Goal: Task Accomplishment & Management: Use online tool/utility

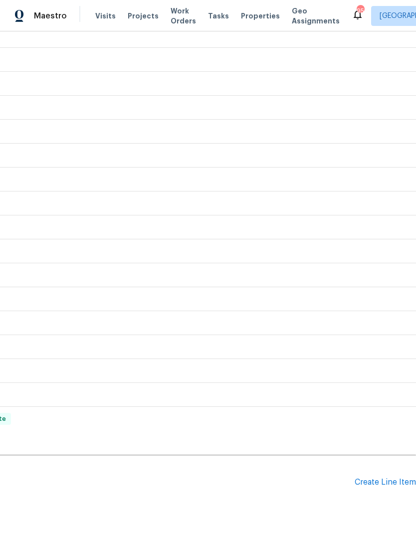
scroll to position [294, 148]
click at [388, 484] on div "Create Line Item" at bounding box center [385, 482] width 61 height 9
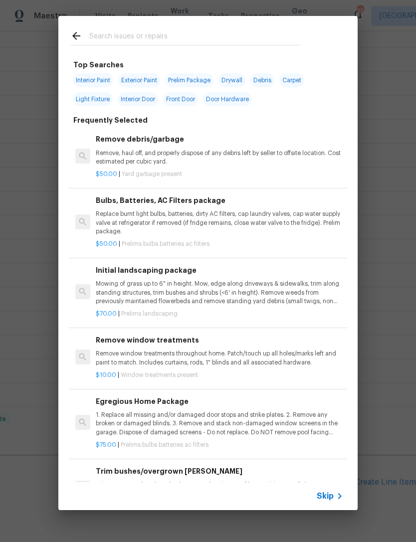
click at [141, 35] on input "text" at bounding box center [195, 37] width 212 height 15
type input "Fridge"
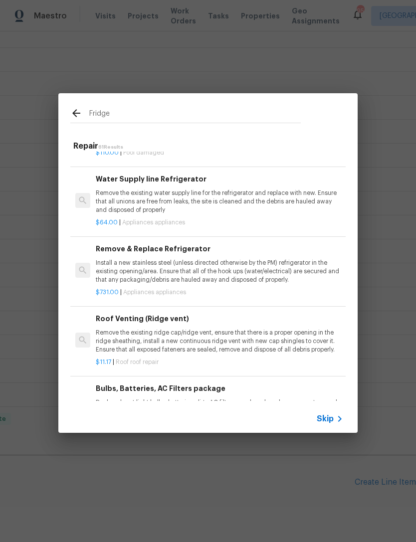
scroll to position [91, 0]
click at [284, 262] on p "Install a new stainless steel (unless directed otherwise by the PM) refrigerato…" at bounding box center [219, 271] width 247 height 25
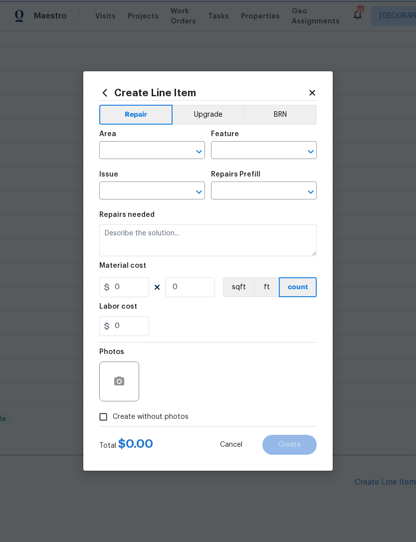
type input "Appliances"
type textarea "Install a new stainless steel (unless directed otherwise by the PM) refrigerato…"
type input "1"
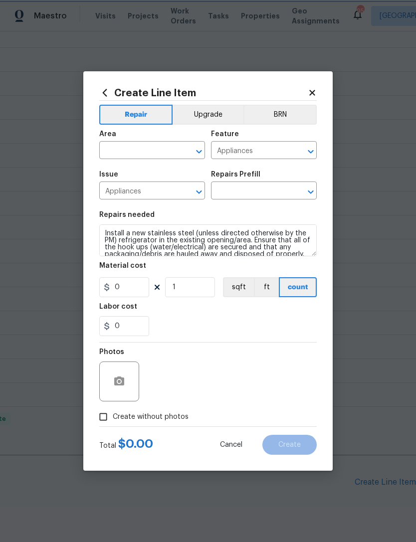
type input "Remove & Replace Refrigerator $731.00"
type input "731"
click at [144, 150] on input "text" at bounding box center [138, 151] width 78 height 15
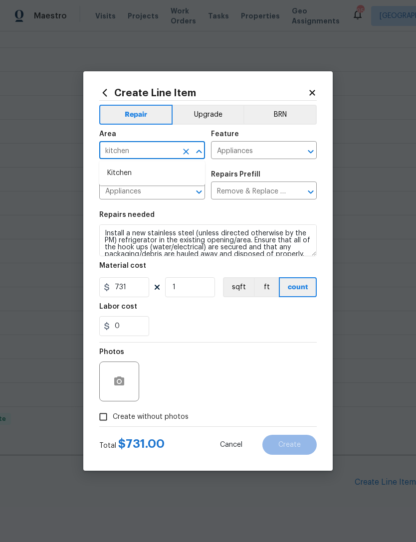
click at [135, 171] on li "Kitchen" at bounding box center [152, 173] width 106 height 16
type input "Kitchen"
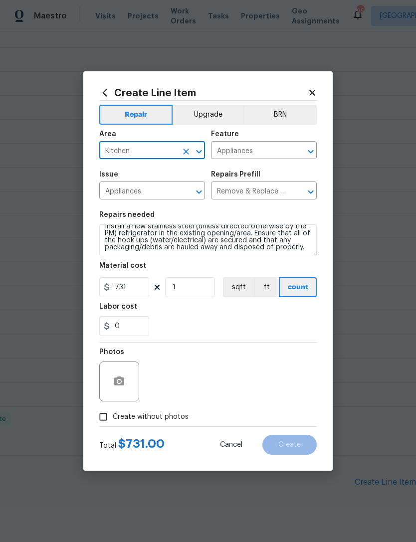
scroll to position [7, 0]
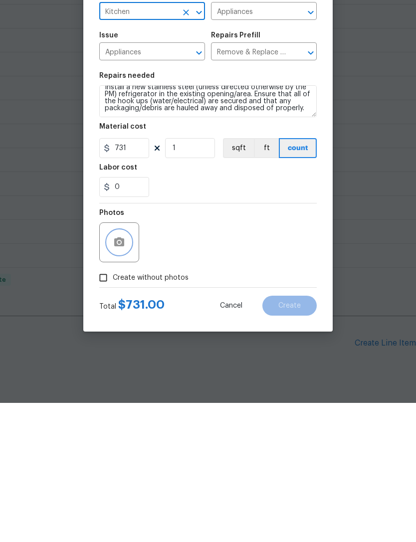
click at [129, 370] on button "button" at bounding box center [119, 382] width 24 height 24
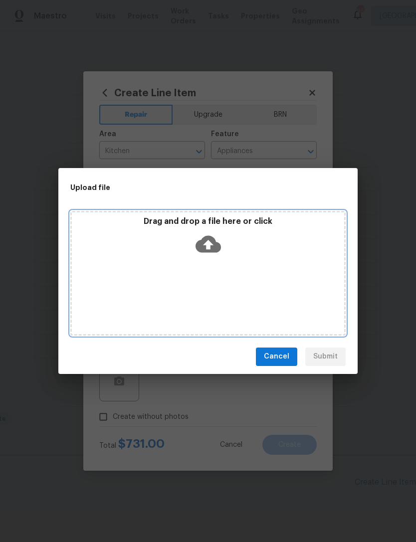
click at [232, 291] on div "Drag and drop a file here or click" at bounding box center [207, 273] width 275 height 125
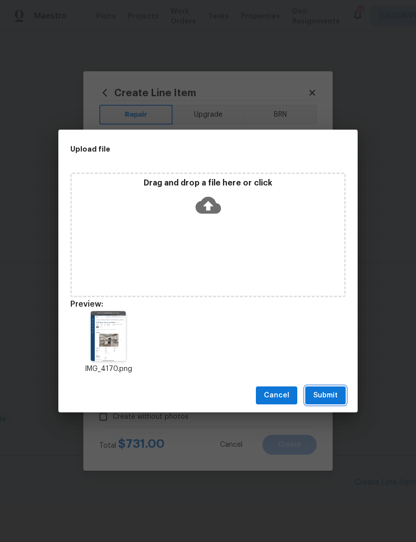
click at [327, 393] on span "Submit" at bounding box center [325, 396] width 24 height 12
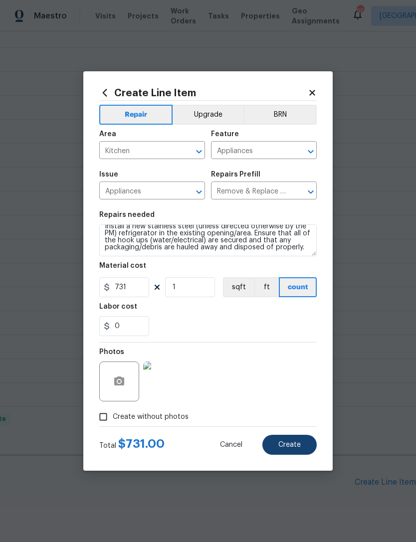
click at [307, 444] on button "Create" at bounding box center [289, 445] width 54 height 20
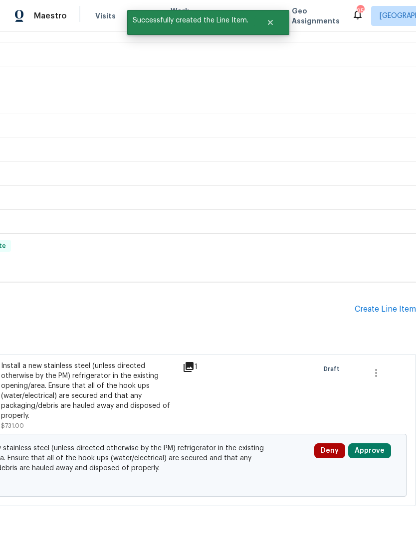
scroll to position [468, 148]
click at [378, 444] on button "Approve" at bounding box center [369, 451] width 43 height 15
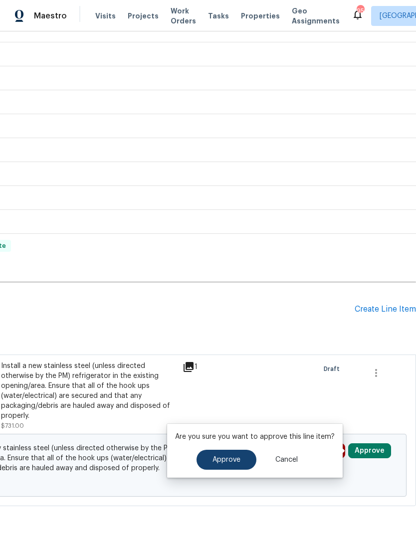
click at [235, 450] on button "Approve" at bounding box center [227, 460] width 60 height 20
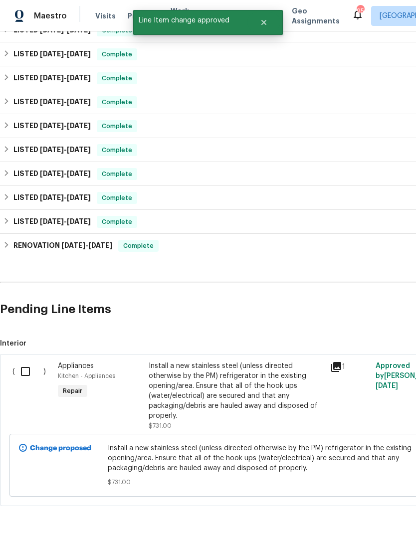
scroll to position [468, 0]
click at [26, 361] on input "checkbox" at bounding box center [29, 371] width 28 height 21
checkbox input "true"
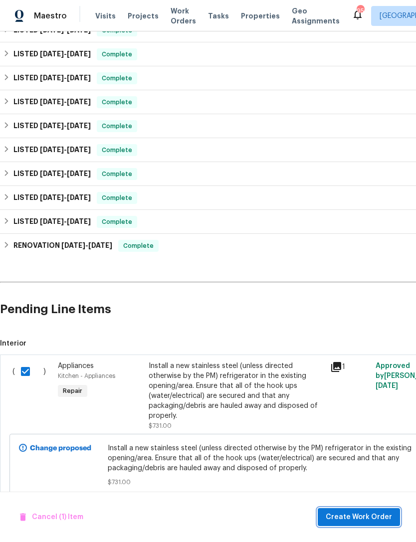
click at [385, 515] on span "Create Work Order" at bounding box center [359, 517] width 66 height 12
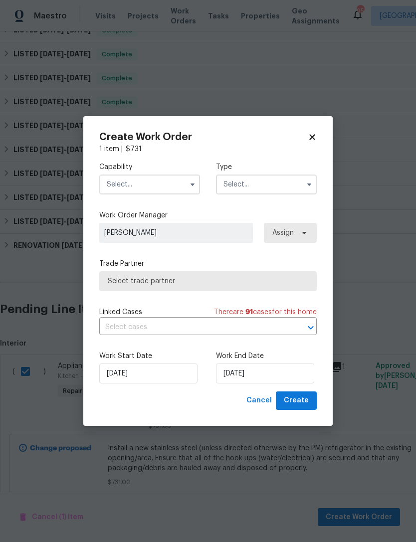
click at [144, 187] on input "text" at bounding box center [149, 185] width 101 height 20
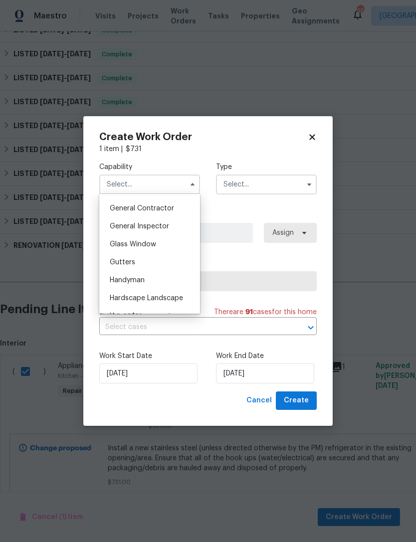
scroll to position [480, 0]
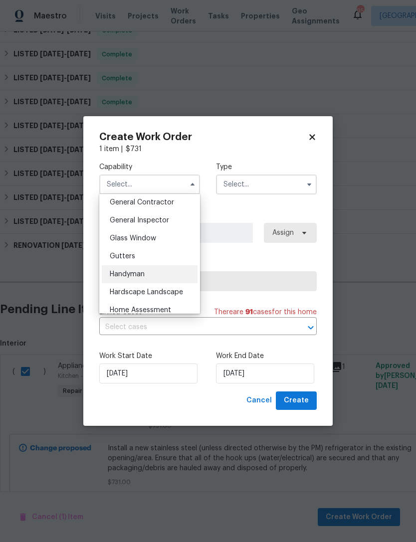
click at [162, 275] on div "Handyman" at bounding box center [150, 274] width 96 height 18
type input "Handyman"
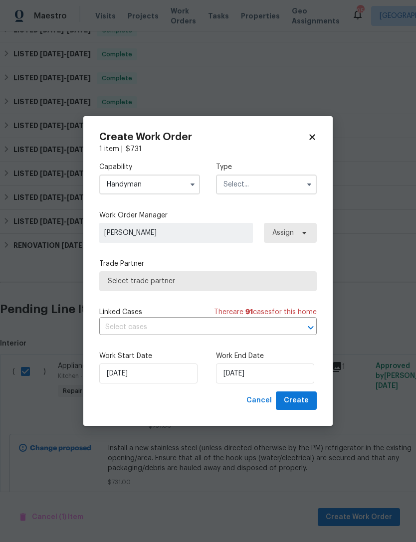
click at [270, 177] on input "text" at bounding box center [266, 185] width 101 height 20
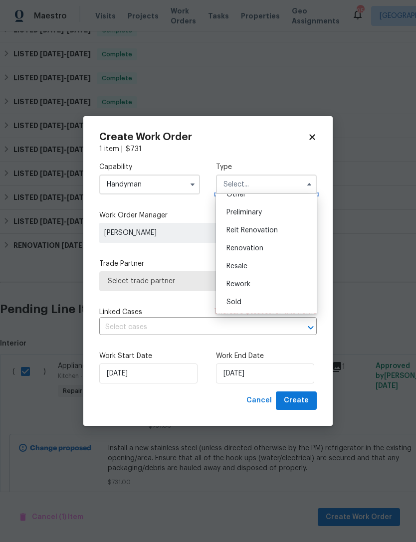
scroll to position [210, 0]
click at [272, 264] on div "Resale" at bounding box center [267, 265] width 96 height 18
type input "Resale"
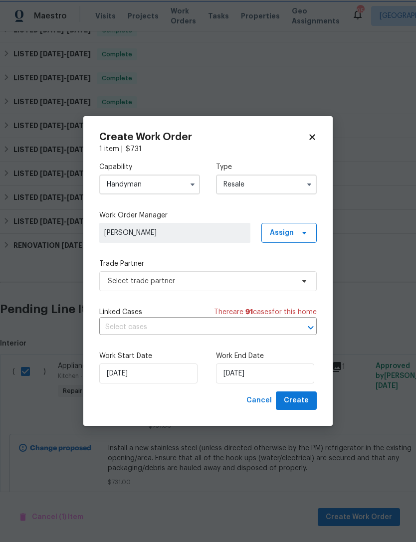
scroll to position [0, 0]
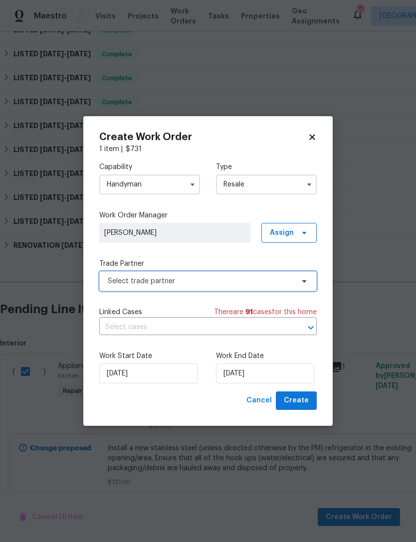
click at [263, 279] on span "Select trade partner" at bounding box center [201, 281] width 186 height 10
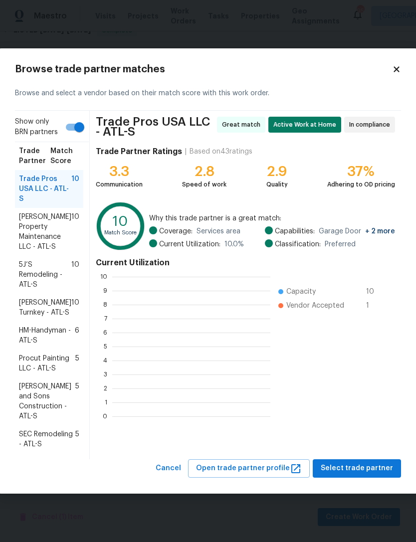
scroll to position [1, 1]
click at [45, 240] on span "[PERSON_NAME] Property Maintenance LLC - ATL-S" at bounding box center [45, 232] width 52 height 40
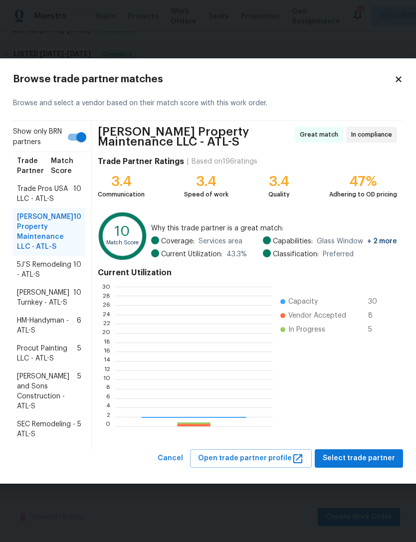
scroll to position [140, 157]
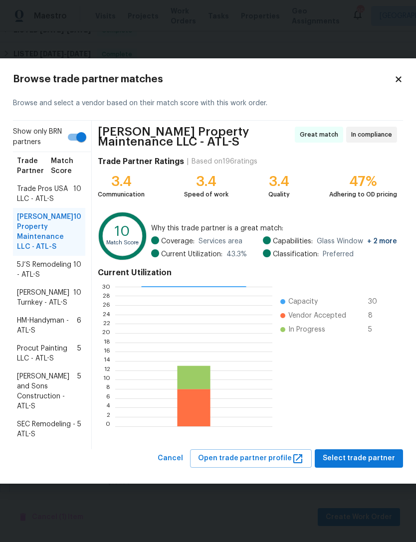
click at [373, 460] on span "Select trade partner" at bounding box center [359, 459] width 72 height 12
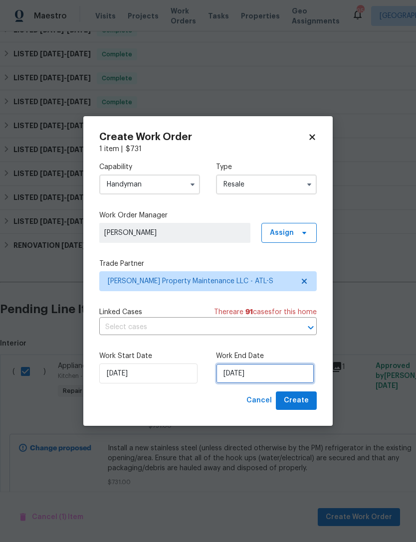
click at [281, 376] on input "[DATE]" at bounding box center [265, 374] width 98 height 20
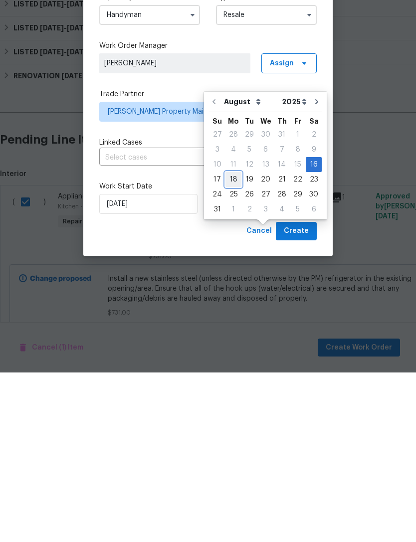
click at [236, 342] on div "18" at bounding box center [234, 349] width 16 height 14
type input "[DATE]"
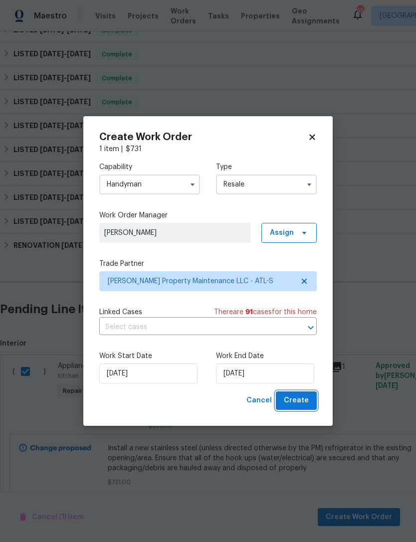
click at [303, 395] on button "Create" at bounding box center [296, 401] width 41 height 18
checkbox input "false"
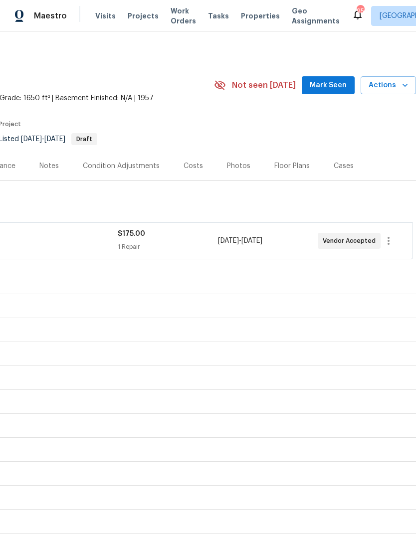
scroll to position [0, 148]
click at [392, 319] on icon "button" at bounding box center [389, 322] width 12 height 12
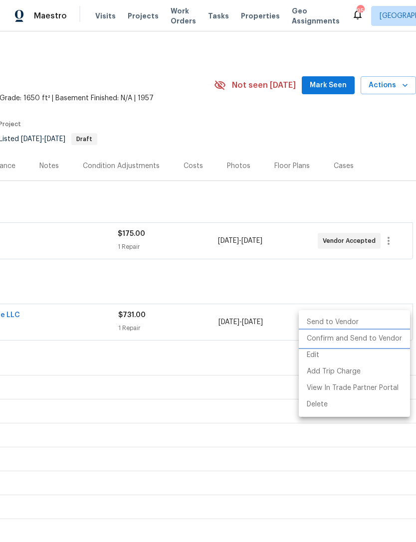
click at [385, 336] on li "Confirm and Send to Vendor" at bounding box center [354, 339] width 111 height 16
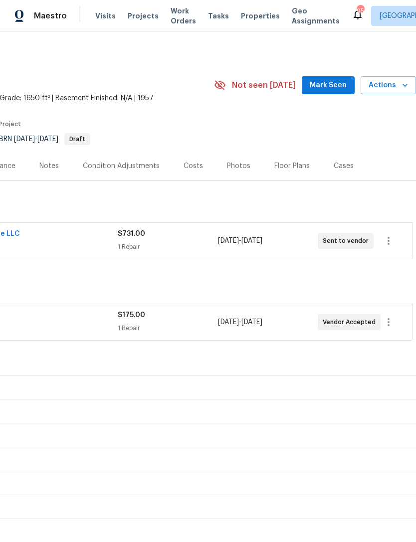
click at [202, 123] on section "3516 Tulip Dr, Decatur, GA 30032 4 Beds | 2 1/2 Baths | Total: 1650 ft² | Above…" at bounding box center [134, 109] width 564 height 84
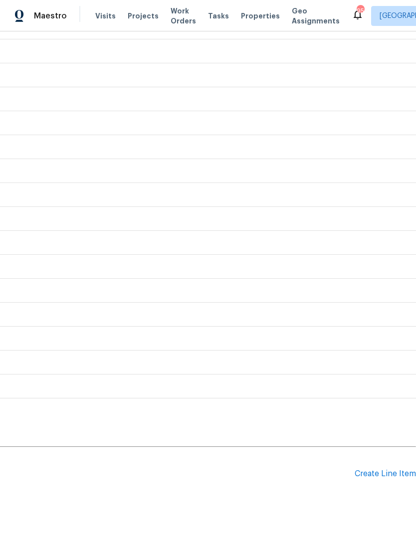
scroll to position [360, 148]
click at [388, 474] on div "Create Line Item" at bounding box center [385, 474] width 61 height 9
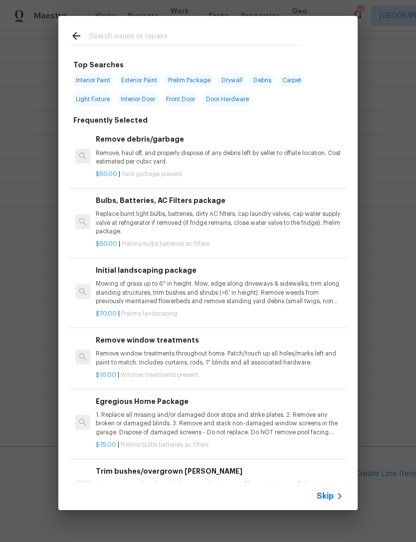
click at [123, 28] on div at bounding box center [185, 35] width 254 height 39
click at [120, 44] on input "text" at bounding box center [195, 37] width 212 height 15
type input "Ini"
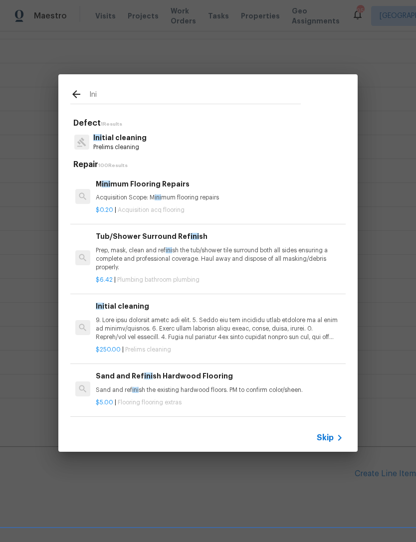
click at [221, 330] on p at bounding box center [219, 328] width 247 height 25
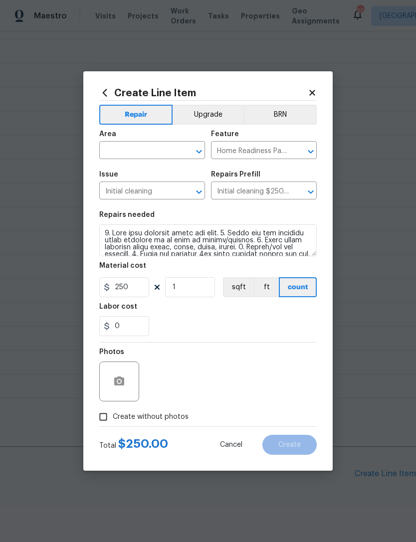
click at [231, 324] on div "0" at bounding box center [208, 326] width 218 height 20
click at [141, 323] on input "0" at bounding box center [124, 326] width 50 height 20
type input "50"
click at [258, 327] on div "50" at bounding box center [208, 326] width 218 height 20
click at [103, 415] on input "Create without photos" at bounding box center [103, 417] width 19 height 19
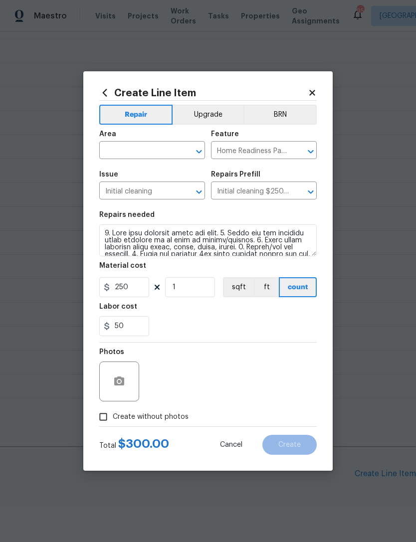
checkbox input "true"
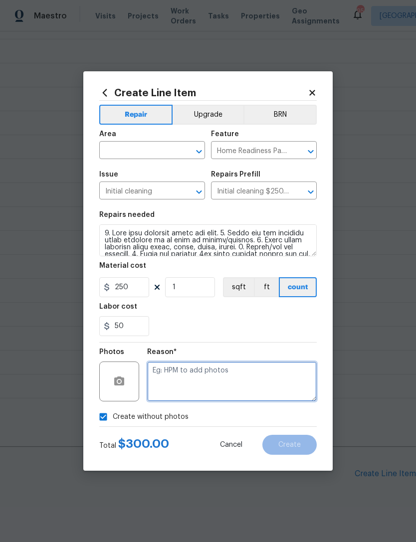
click at [234, 376] on textarea at bounding box center [232, 382] width 170 height 40
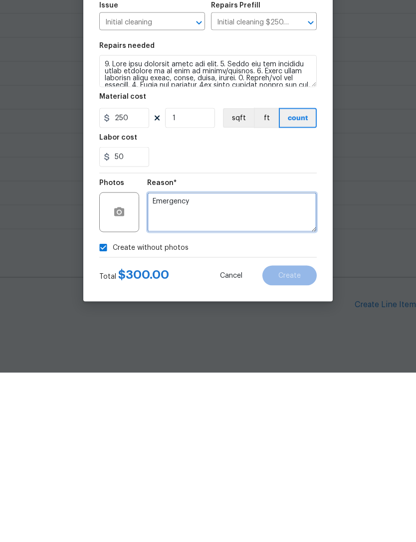
type textarea "Emergency"
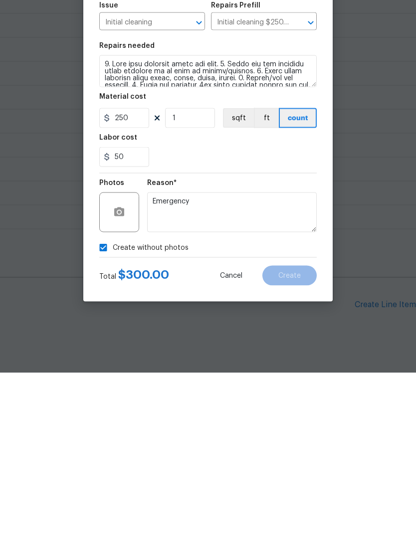
click at [251, 316] on div "50" at bounding box center [208, 326] width 218 height 20
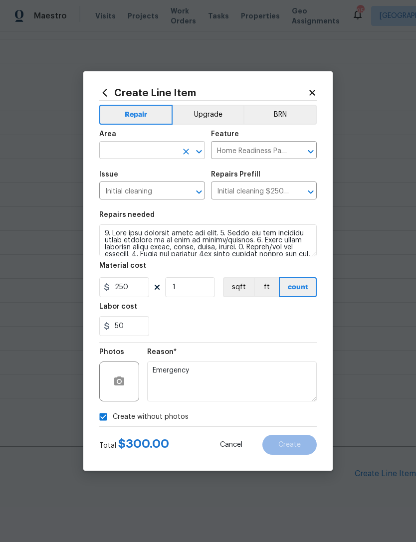
click at [154, 147] on input "text" at bounding box center [138, 151] width 78 height 15
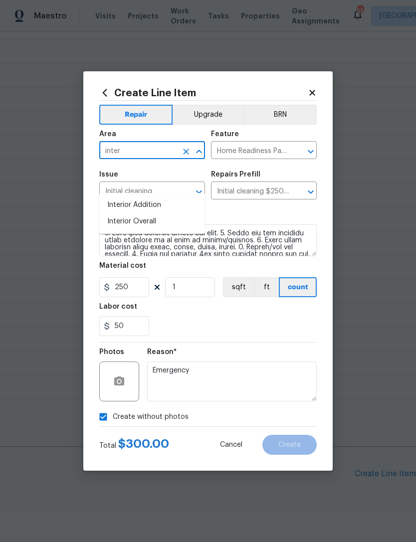
click at [174, 214] on li "Interior Overall" at bounding box center [152, 222] width 106 height 16
type input "Interior Overall"
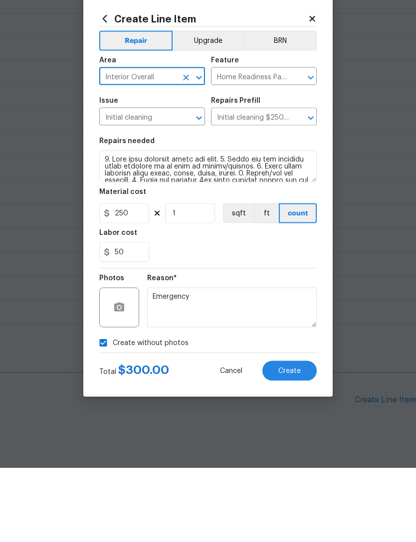
click at [292, 316] on div "50" at bounding box center [208, 326] width 218 height 20
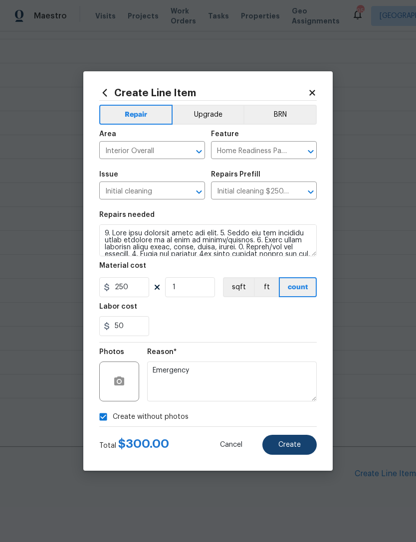
click at [295, 446] on span "Create" at bounding box center [289, 445] width 22 height 7
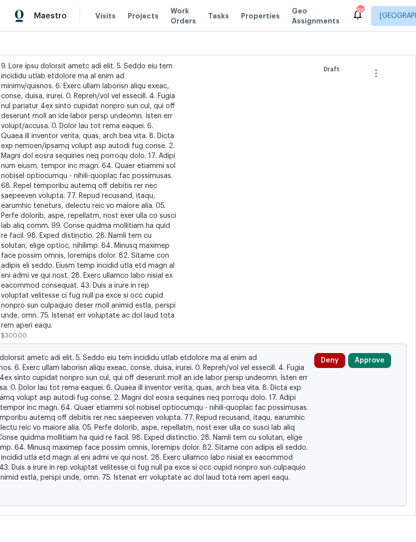
scroll to position [824, 148]
click at [375, 354] on button "Approve" at bounding box center [369, 361] width 43 height 15
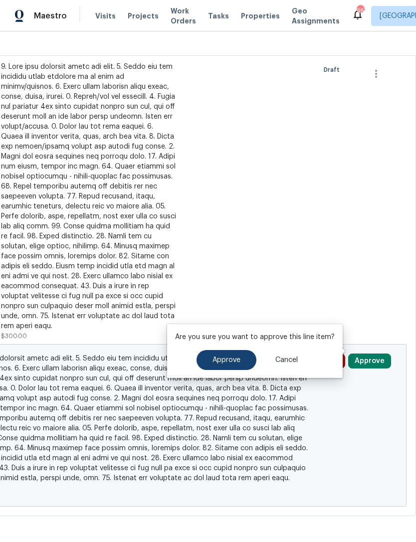
click at [243, 350] on button "Approve" at bounding box center [227, 360] width 60 height 20
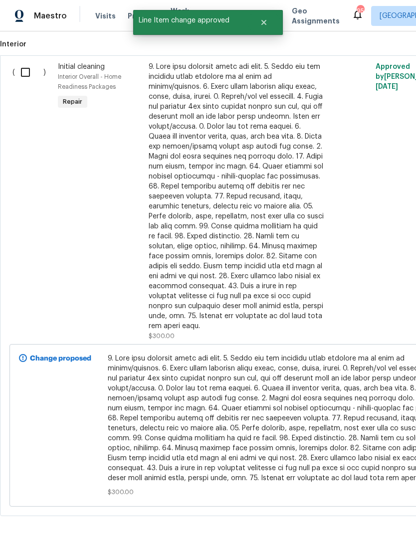
scroll to position [824, 0]
click at [29, 62] on input "checkbox" at bounding box center [29, 72] width 28 height 21
checkbox input "true"
click at [380, 517] on span "Create Work Order" at bounding box center [359, 517] width 66 height 12
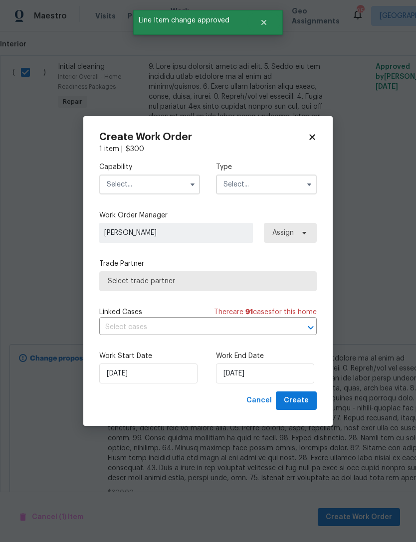
click at [143, 187] on input "text" at bounding box center [149, 185] width 101 height 20
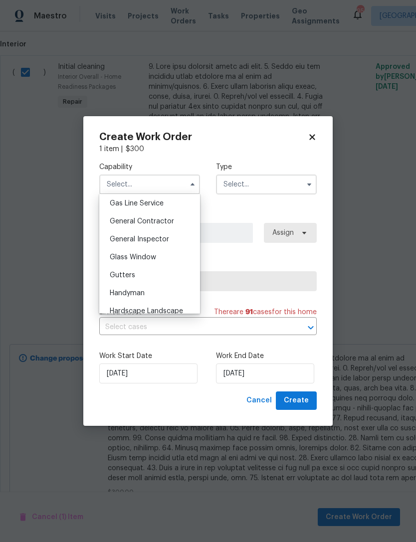
scroll to position [456, 0]
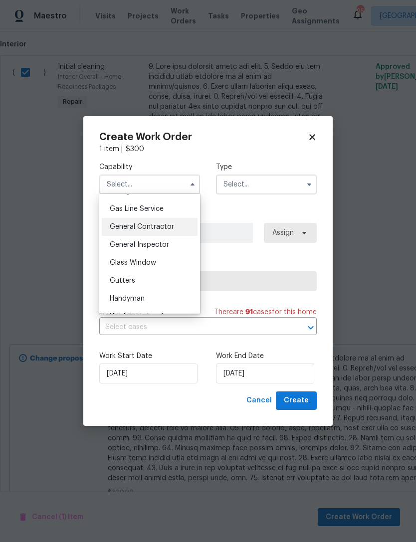
click at [184, 231] on div "General Contractor" at bounding box center [150, 227] width 96 height 18
type input "General Contractor"
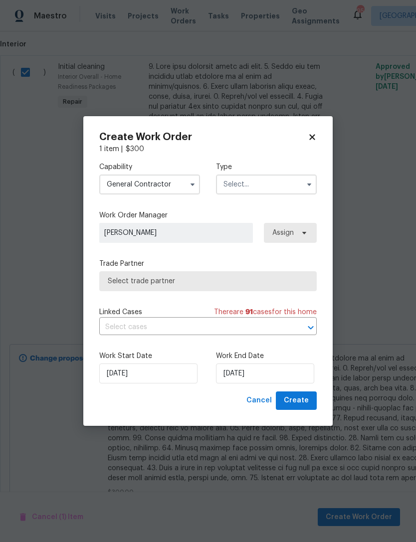
click at [256, 189] on input "text" at bounding box center [266, 185] width 101 height 20
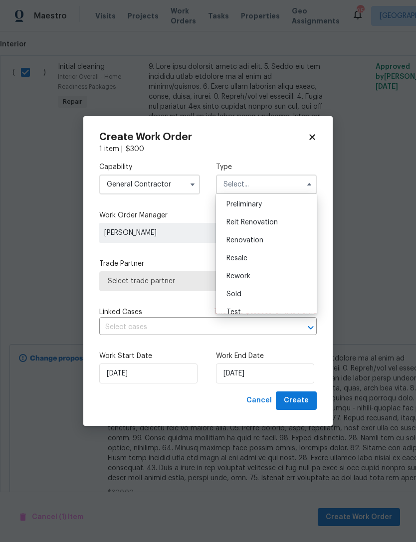
scroll to position [216, 0]
click at [282, 259] on div "Resale" at bounding box center [267, 259] width 96 height 18
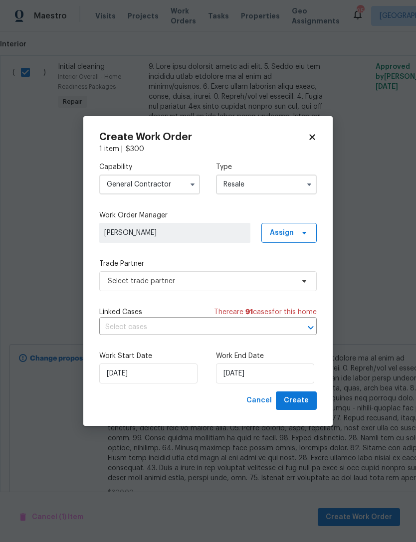
type input "Resale"
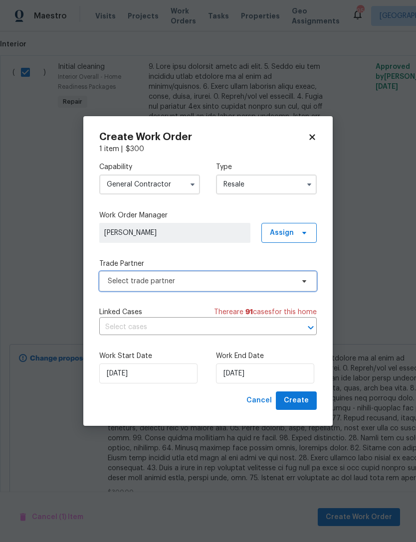
click at [231, 285] on span "Select trade partner" at bounding box center [201, 281] width 186 height 10
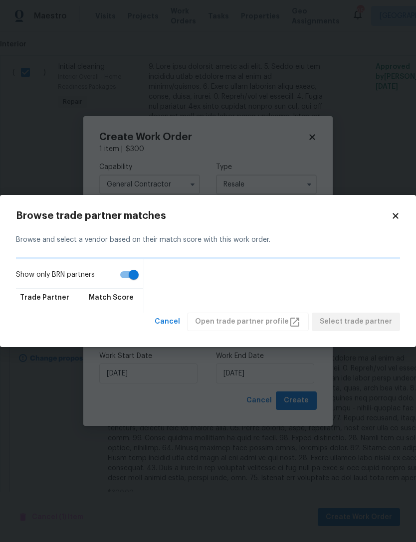
click at [133, 277] on input "Show only BRN partners" at bounding box center [133, 274] width 57 height 19
checkbox input "false"
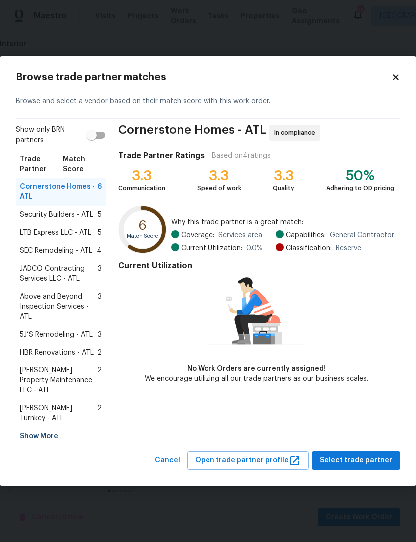
click at [45, 428] on div "Show More" at bounding box center [61, 437] width 90 height 18
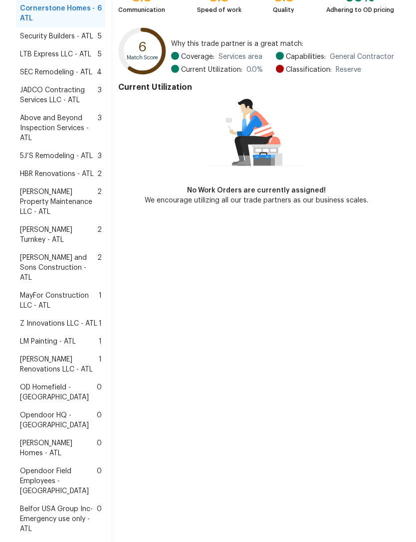
scroll to position [136, 0]
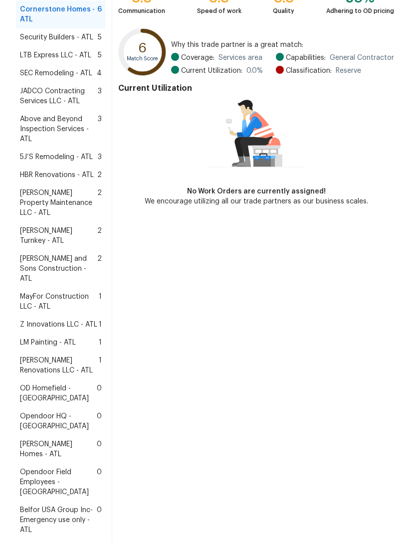
click at [77, 356] on span "Aseem Renovations LLC - ATL" at bounding box center [59, 366] width 79 height 20
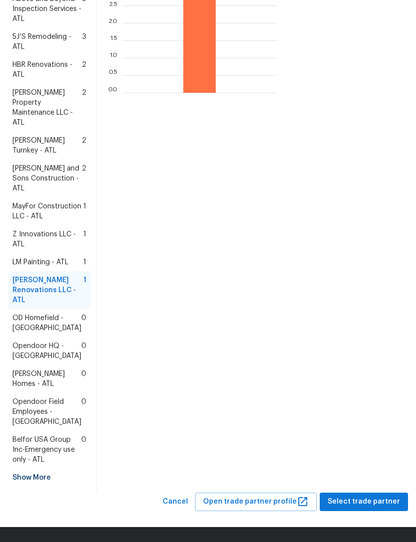
scroll to position [366, 0]
click at [364, 499] on span "Select trade partner" at bounding box center [364, 502] width 72 height 12
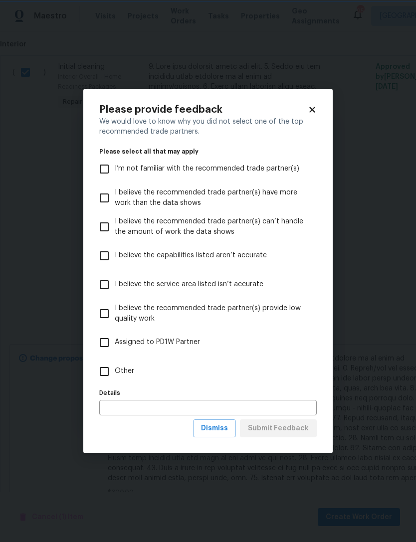
scroll to position [0, 0]
click at [114, 379] on input "Other" at bounding box center [104, 371] width 21 height 21
checkbox input "true"
click at [159, 409] on input "text" at bounding box center [208, 407] width 218 height 15
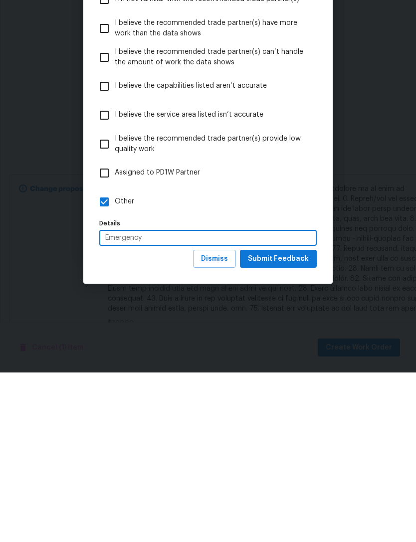
type input "Emergency"
click at [302, 423] on span "Submit Feedback" at bounding box center [278, 429] width 61 height 12
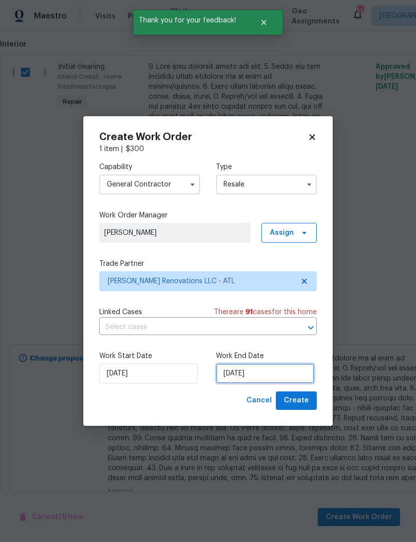
click at [283, 371] on input "[DATE]" at bounding box center [265, 374] width 98 height 20
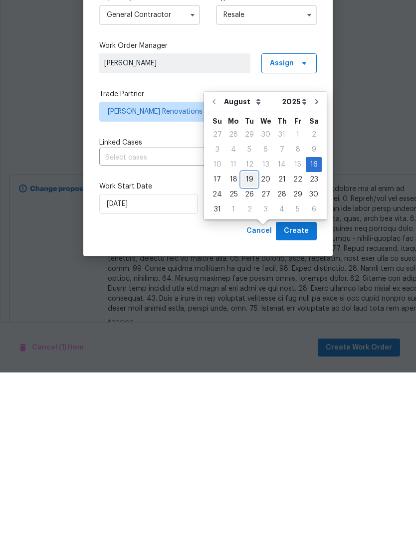
click at [242, 342] on div "19" at bounding box center [250, 349] width 16 height 14
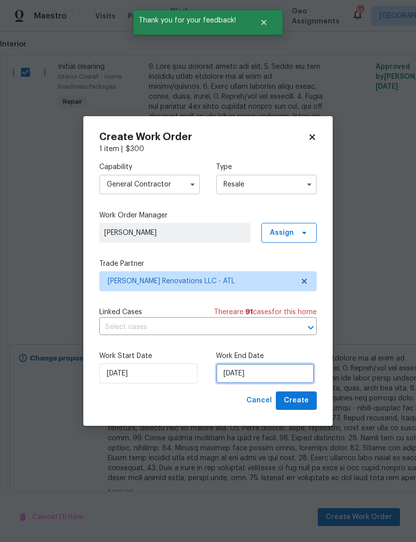
click at [246, 376] on input "8/19/2025" at bounding box center [265, 374] width 98 height 20
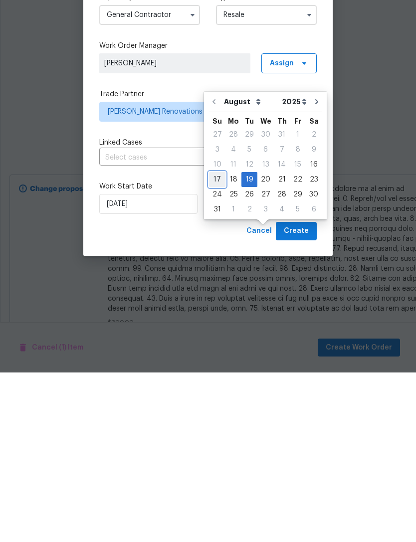
click at [218, 342] on div "17" at bounding box center [217, 349] width 16 height 14
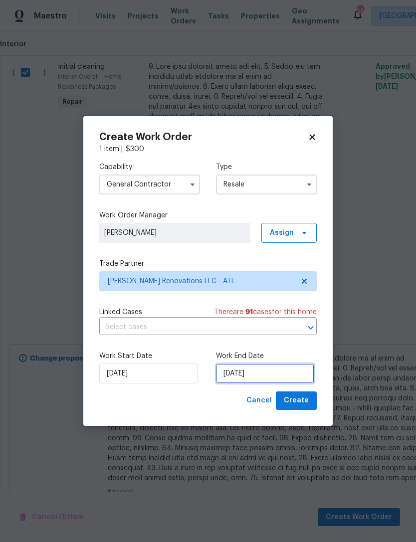
click at [266, 374] on input "8/17/2025" at bounding box center [265, 374] width 98 height 20
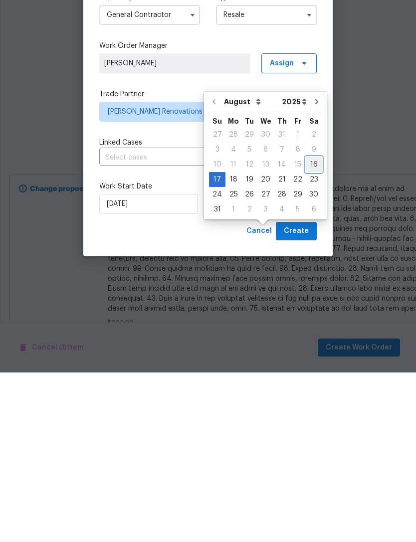
click at [313, 327] on div "16" at bounding box center [314, 334] width 16 height 14
type input "[DATE]"
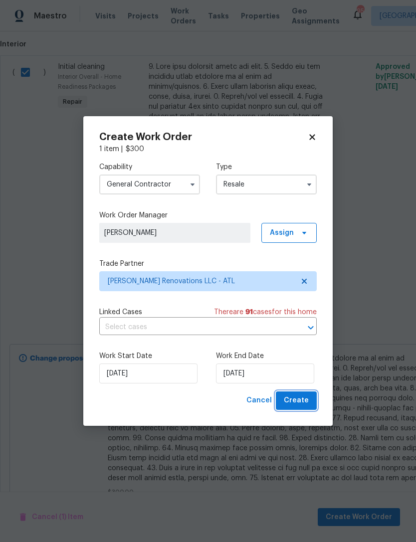
click at [305, 401] on span "Create" at bounding box center [296, 401] width 25 height 12
checkbox input "false"
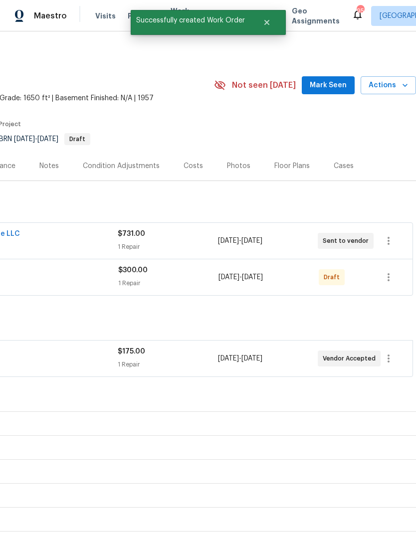
scroll to position [0, 148]
click at [393, 271] on icon "button" at bounding box center [389, 277] width 12 height 12
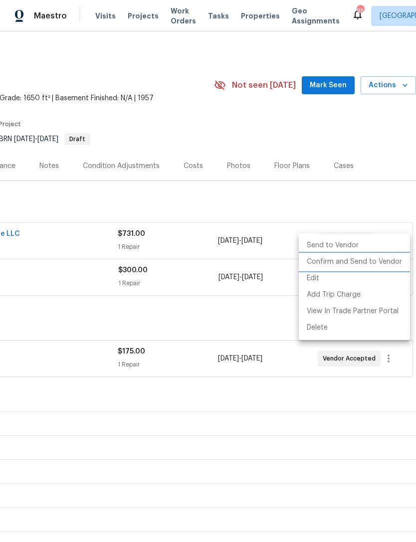
click at [377, 261] on li "Confirm and Send to Vendor" at bounding box center [354, 262] width 111 height 16
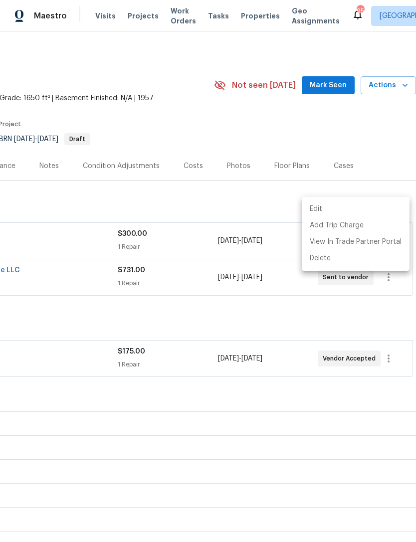
click at [256, 286] on div at bounding box center [208, 271] width 416 height 542
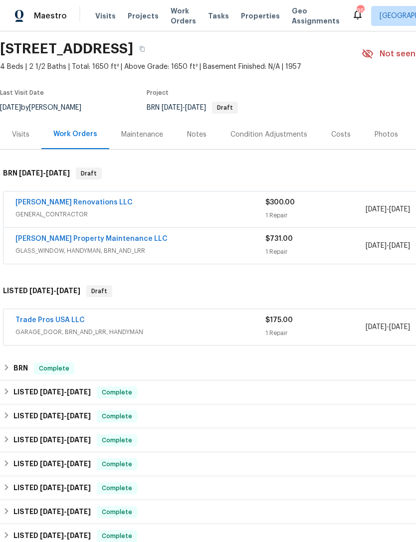
scroll to position [32, 0]
